Goal: Task Accomplishment & Management: Manage account settings

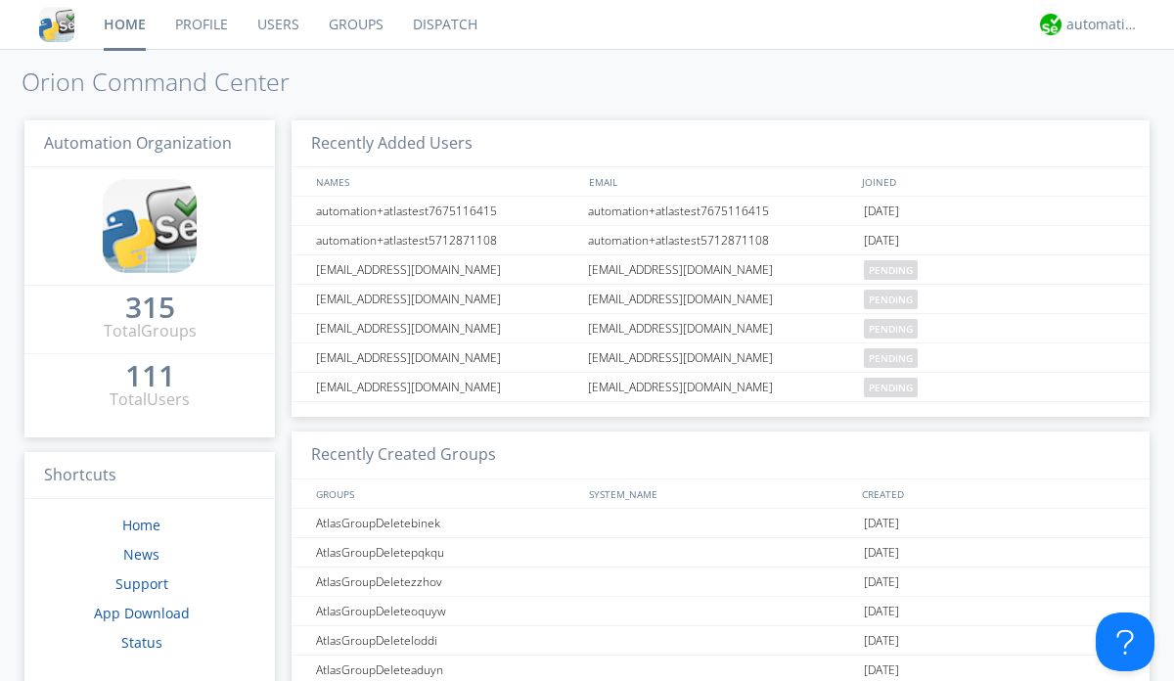
click at [277, 24] on link "Users" at bounding box center [278, 24] width 71 height 49
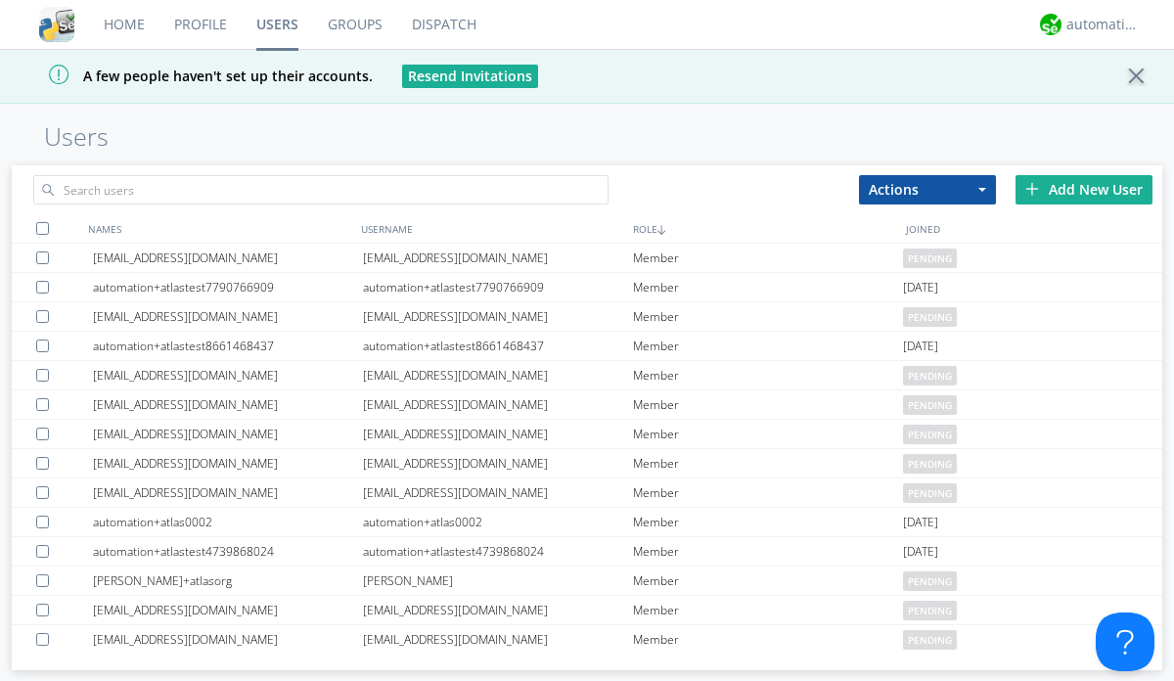
click at [1084, 189] on div "Add New User" at bounding box center [1084, 189] width 137 height 29
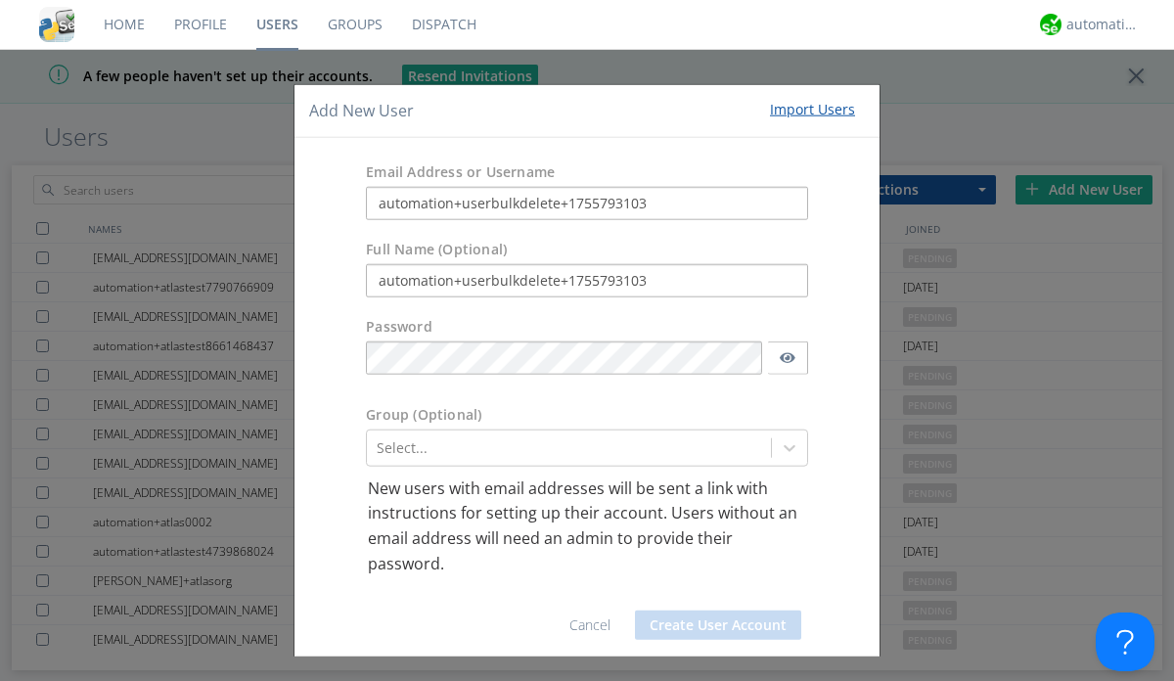
type input "automation+userbulkdelete+1755793103"
click at [710, 624] on button "Create User Account" at bounding box center [718, 625] width 166 height 29
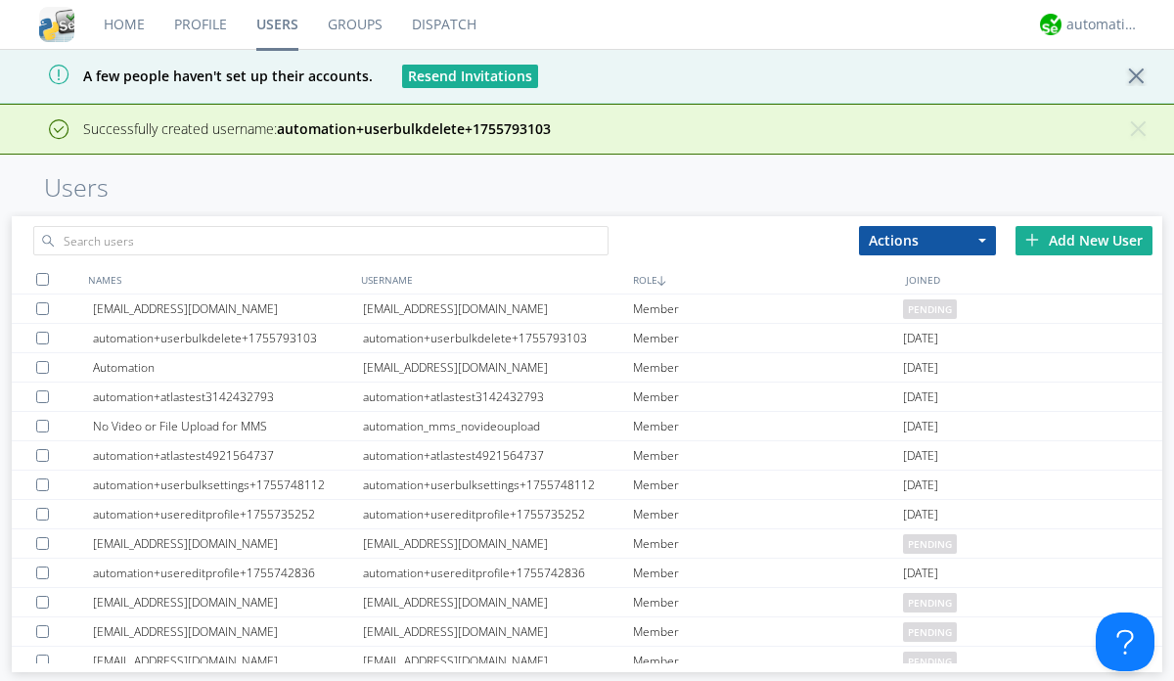
click at [1084, 240] on div "Add New User" at bounding box center [1084, 240] width 137 height 29
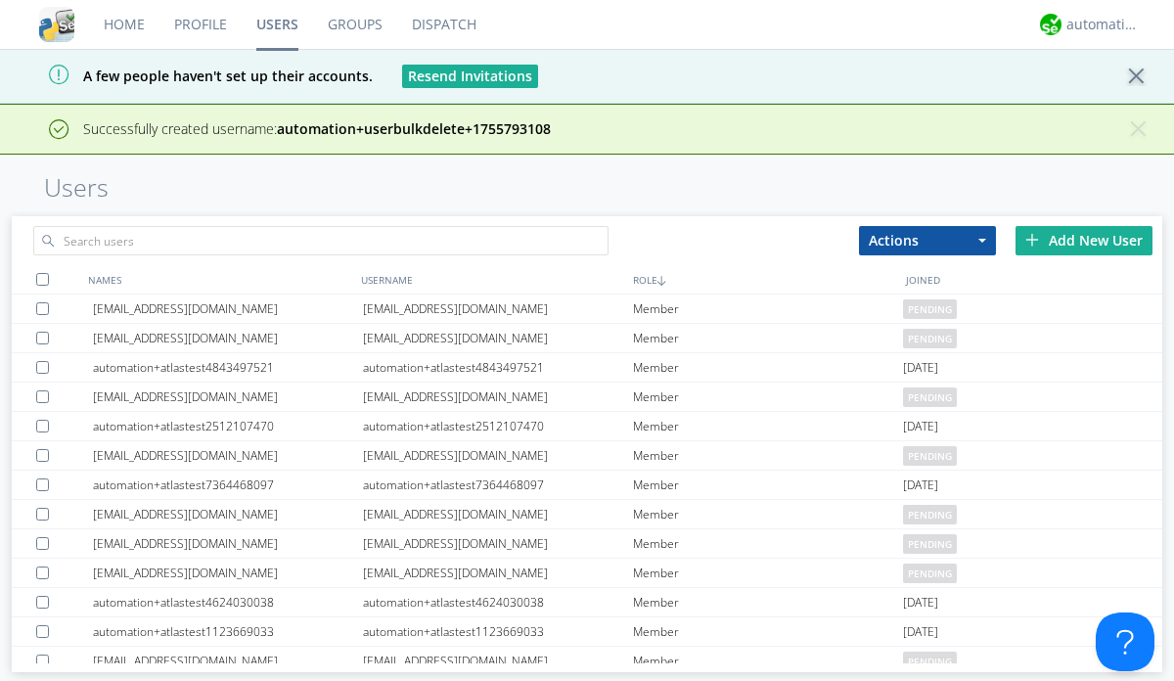
click at [1084, 240] on div "Add New User" at bounding box center [1084, 240] width 137 height 29
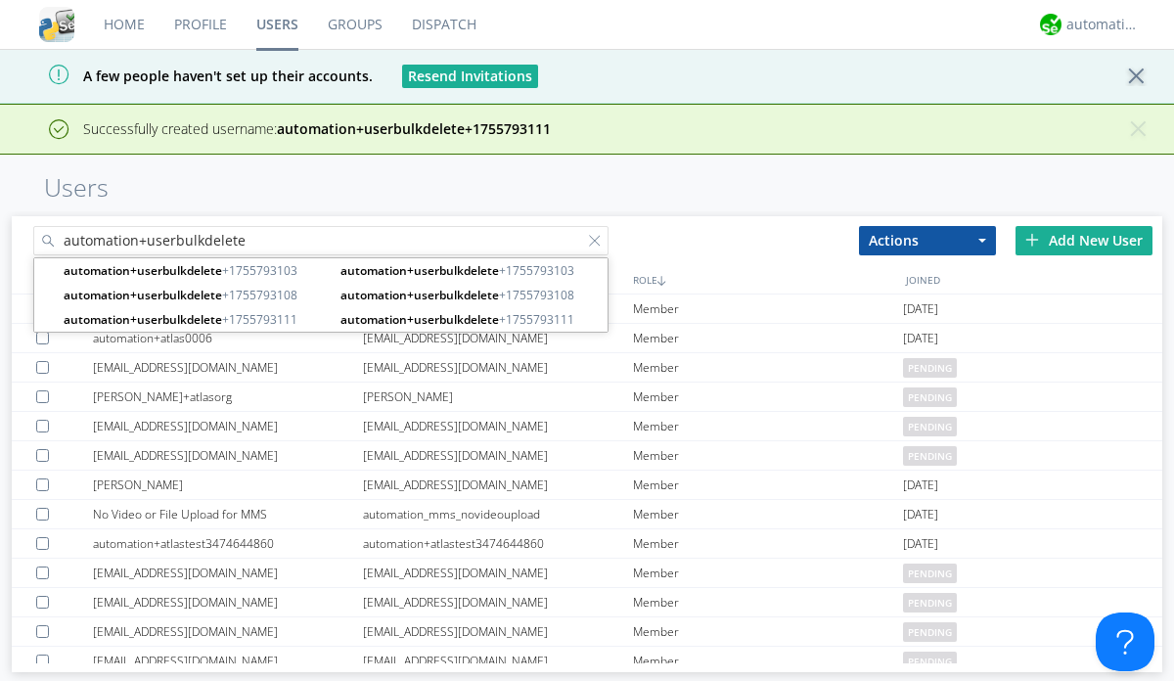
type input "automation+userbulkdelete"
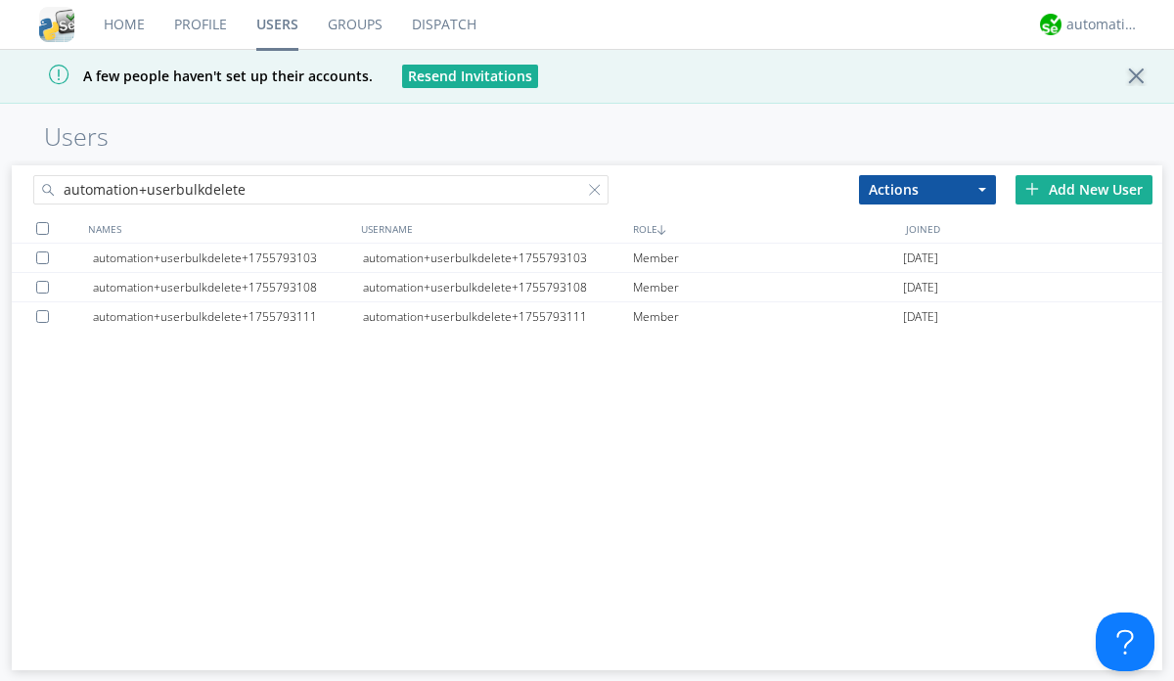
click at [42, 228] on div at bounding box center [42, 228] width 13 height 13
click at [928, 189] on button "Actions" at bounding box center [927, 189] width 137 height 29
click at [0, 0] on link "Delete User" at bounding box center [0, 0] width 0 height 0
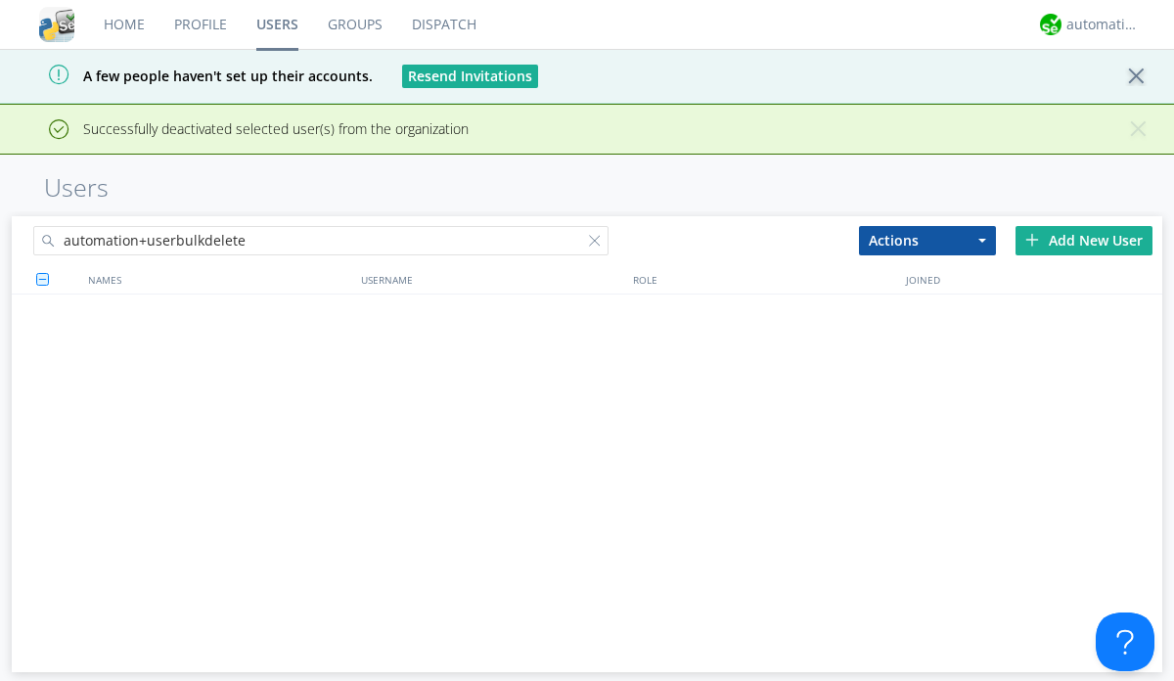
click at [599, 235] on div at bounding box center [599, 245] width 20 height 20
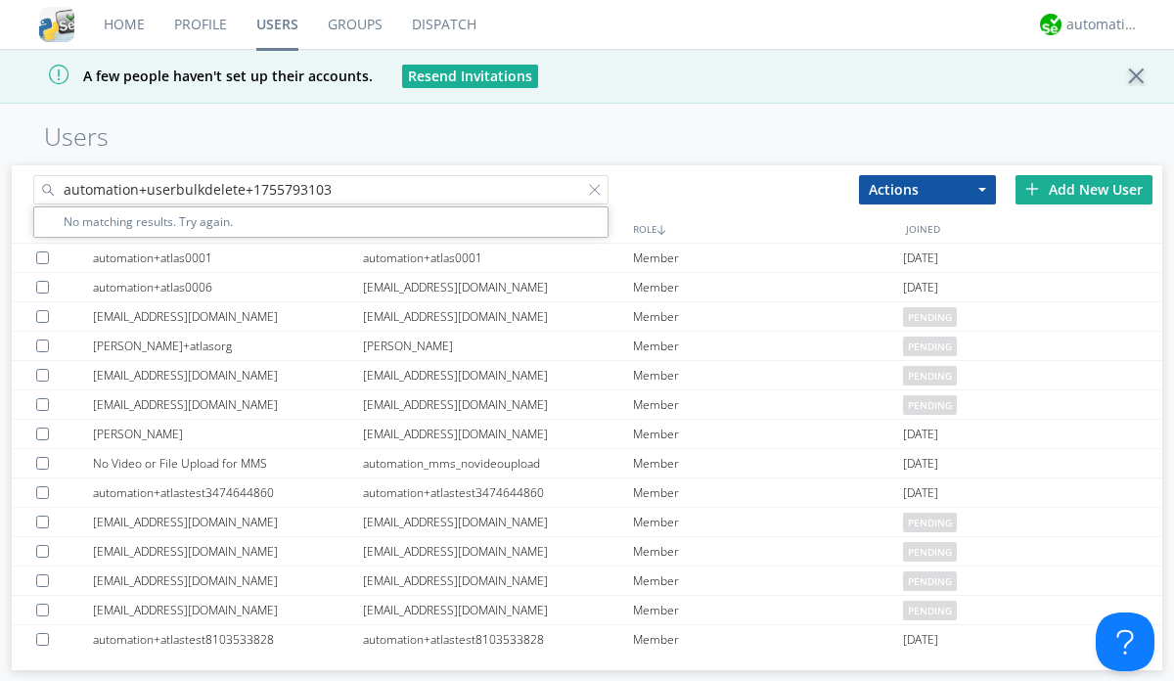
type input "automation+userbulkdelete+1755793103"
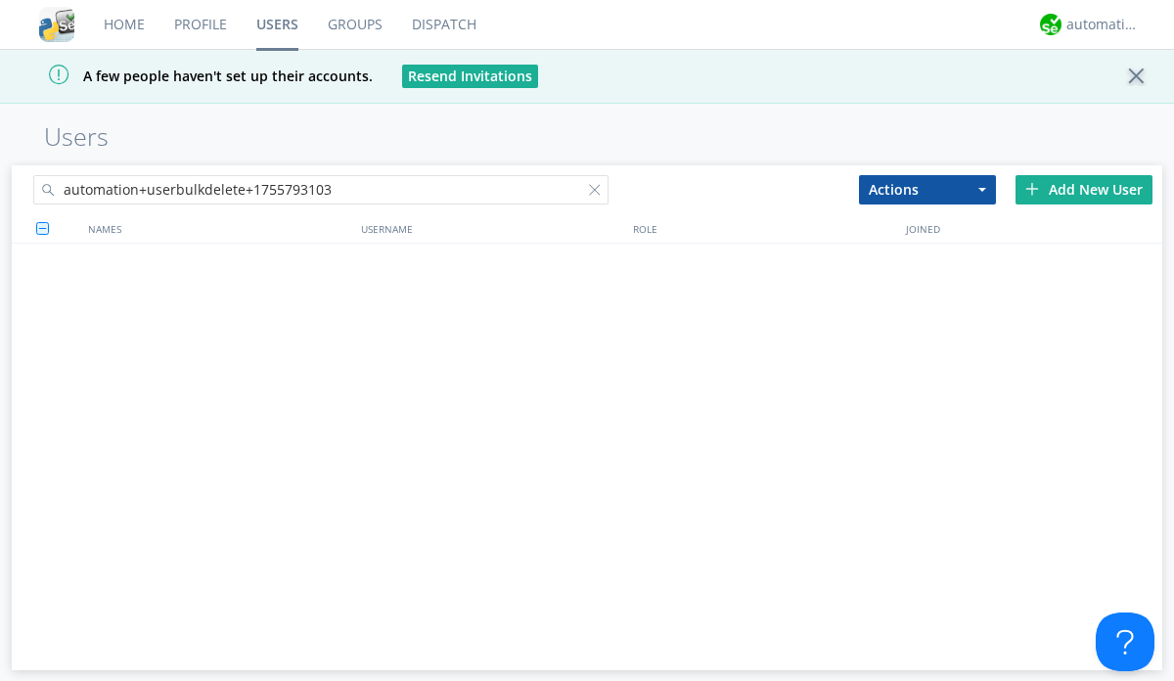
click at [599, 193] on div at bounding box center [599, 194] width 20 height 20
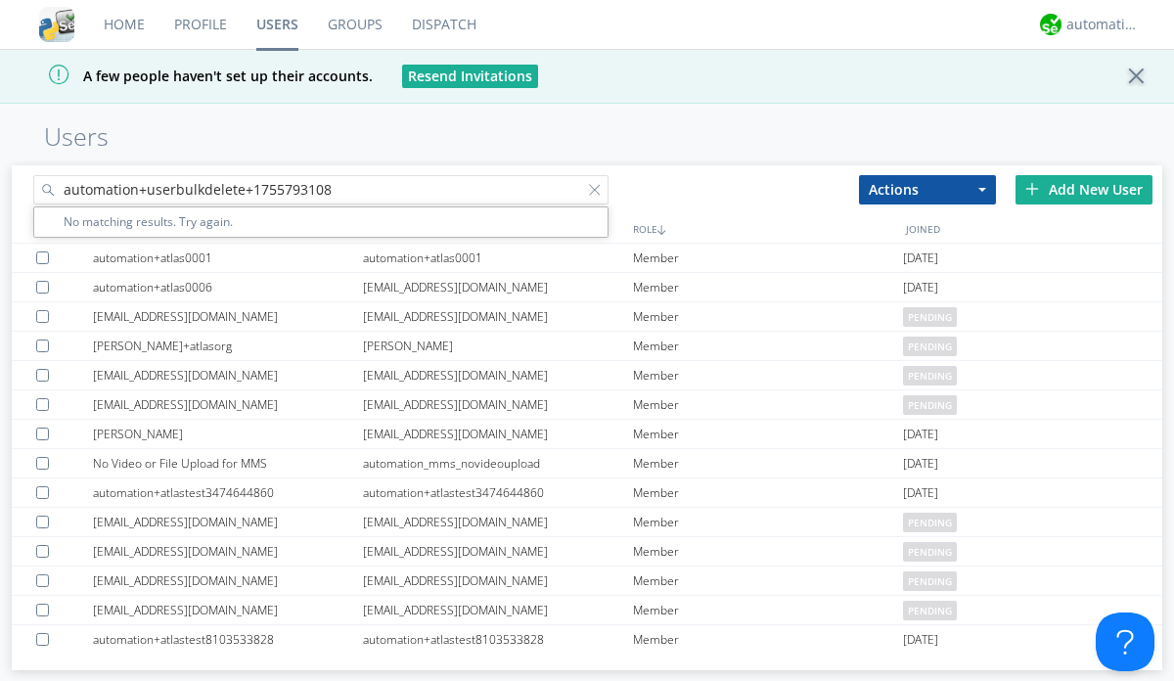
type input "automation+userbulkdelete+1755793108"
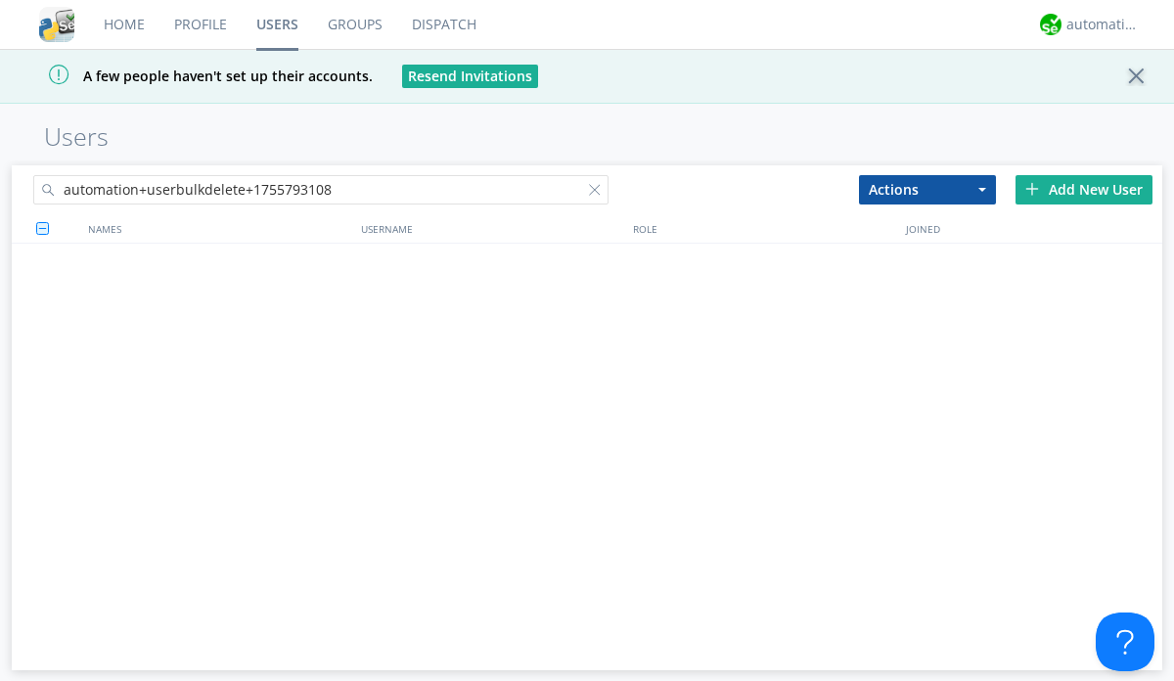
click at [599, 193] on div at bounding box center [599, 194] width 20 height 20
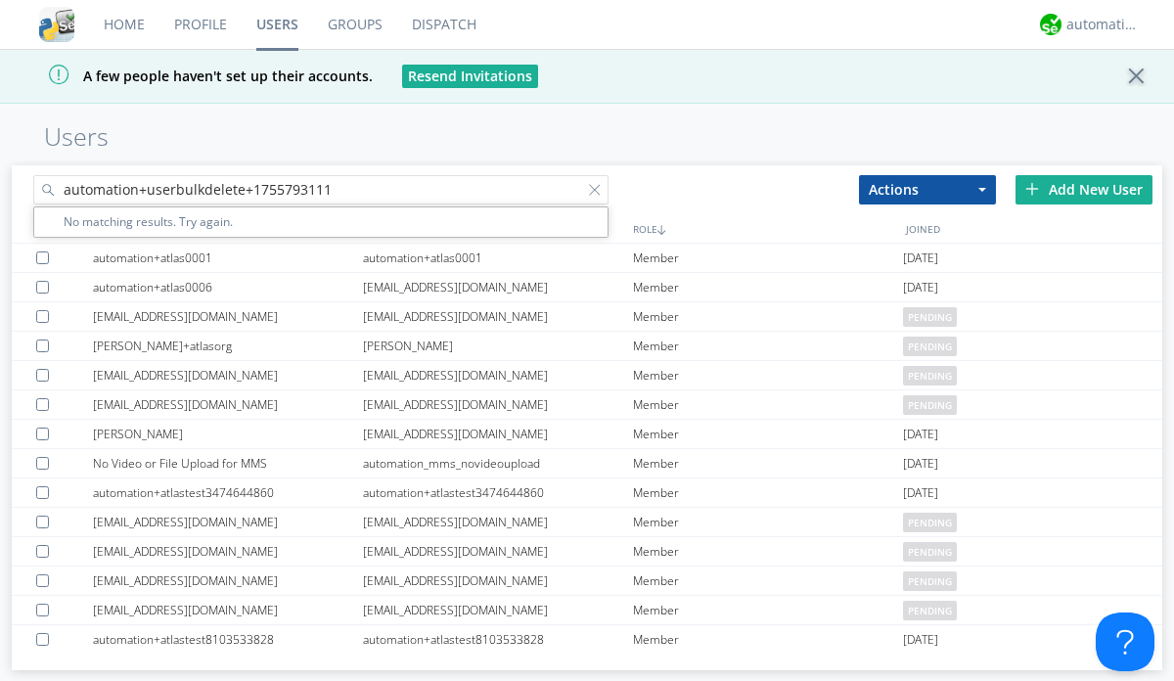
type input "automation+userbulkdelete+1755793111"
